Goal: Navigation & Orientation: Find specific page/section

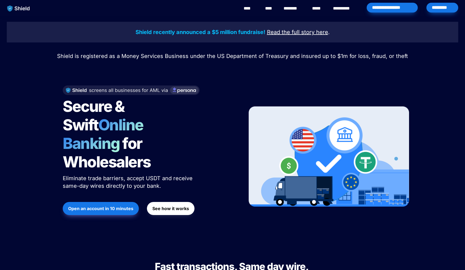
click at [447, 4] on div "*********" at bounding box center [443, 8] width 32 height 10
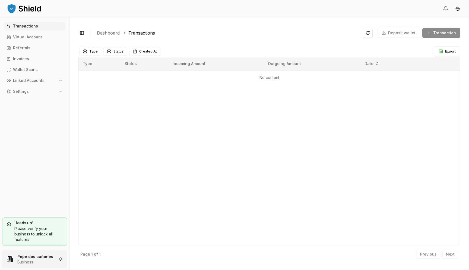
click at [24, 253] on html "Transactions Virtual Account Referrals Invoices Wallet Scans Linked Accounts Se…" at bounding box center [234, 135] width 469 height 270
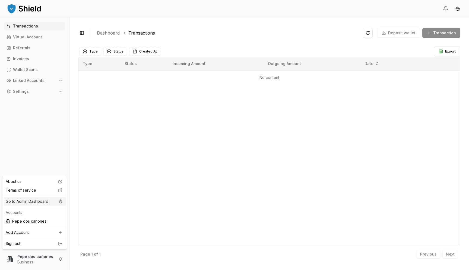
click at [35, 201] on div "Go to Admin Dashboard" at bounding box center [35, 201] width 62 height 9
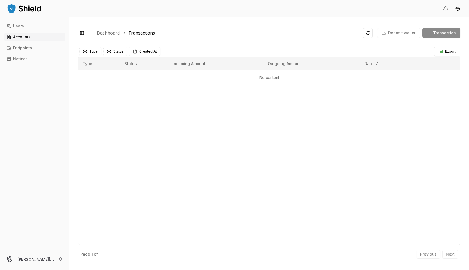
click at [30, 36] on link "Accounts" at bounding box center [34, 37] width 61 height 9
click at [19, 37] on p "Accounts" at bounding box center [22, 37] width 18 height 4
click at [19, 36] on p "Accounts" at bounding box center [22, 37] width 18 height 4
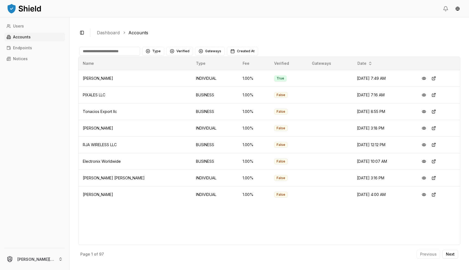
click at [121, 52] on input at bounding box center [109, 51] width 61 height 9
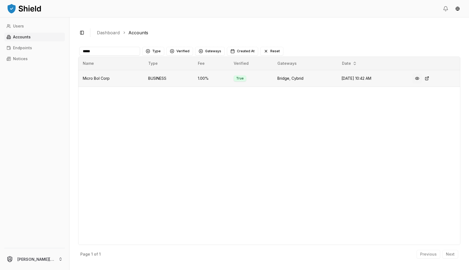
type input "*****"
click at [421, 79] on button at bounding box center [418, 78] width 10 height 10
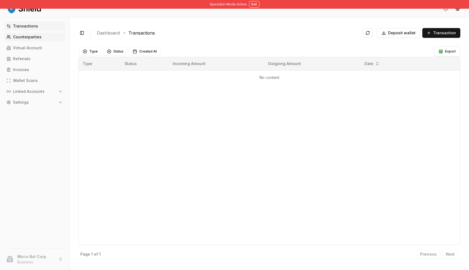
click at [35, 37] on p "Counterparties" at bounding box center [27, 37] width 29 height 4
click at [32, 27] on p "Transactions" at bounding box center [25, 26] width 25 height 4
click at [35, 50] on link "Virtual Account" at bounding box center [34, 47] width 61 height 9
click at [36, 48] on p "Virtual Account" at bounding box center [27, 48] width 29 height 4
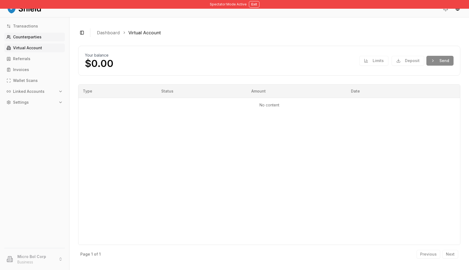
click at [33, 35] on p "Counterparties" at bounding box center [27, 37] width 29 height 4
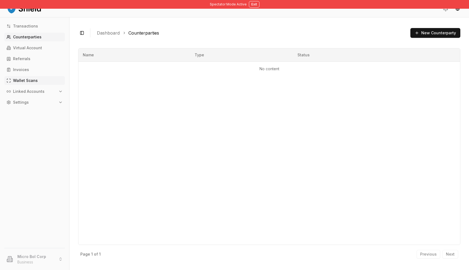
click at [27, 81] on p "Wallet Scans" at bounding box center [25, 81] width 25 height 4
click at [29, 90] on p "Linked Accounts" at bounding box center [29, 91] width 32 height 4
click at [28, 110] on p "Bank Accounts" at bounding box center [28, 110] width 28 height 4
